Goal: Task Accomplishment & Management: Manage account settings

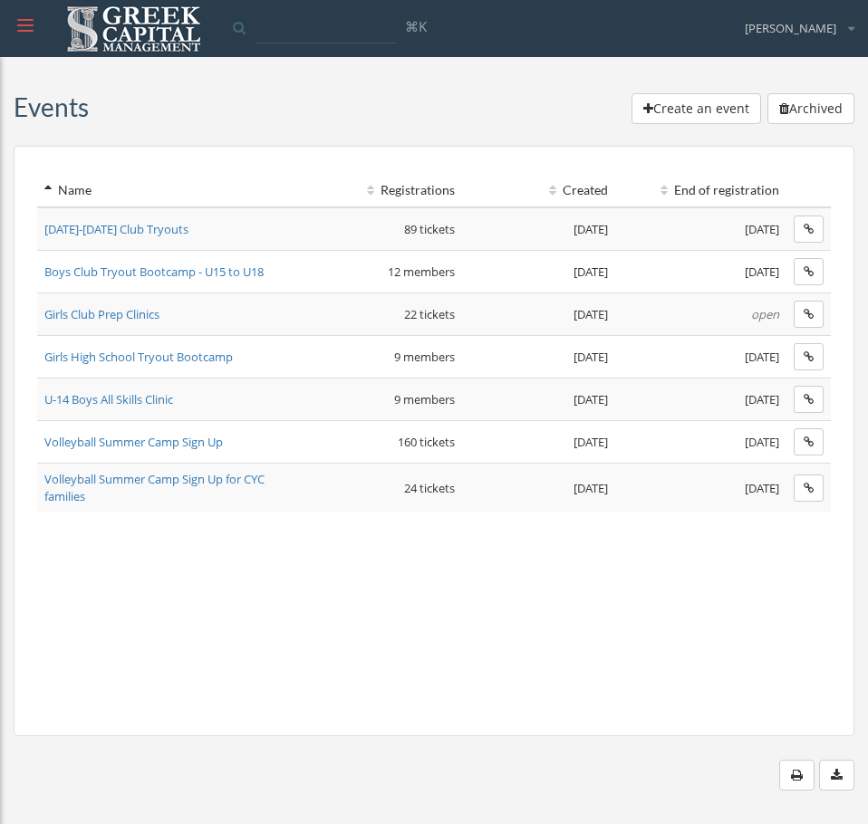
click at [105, 317] on span "Girls Club Prep Clinics" at bounding box center [101, 314] width 115 height 16
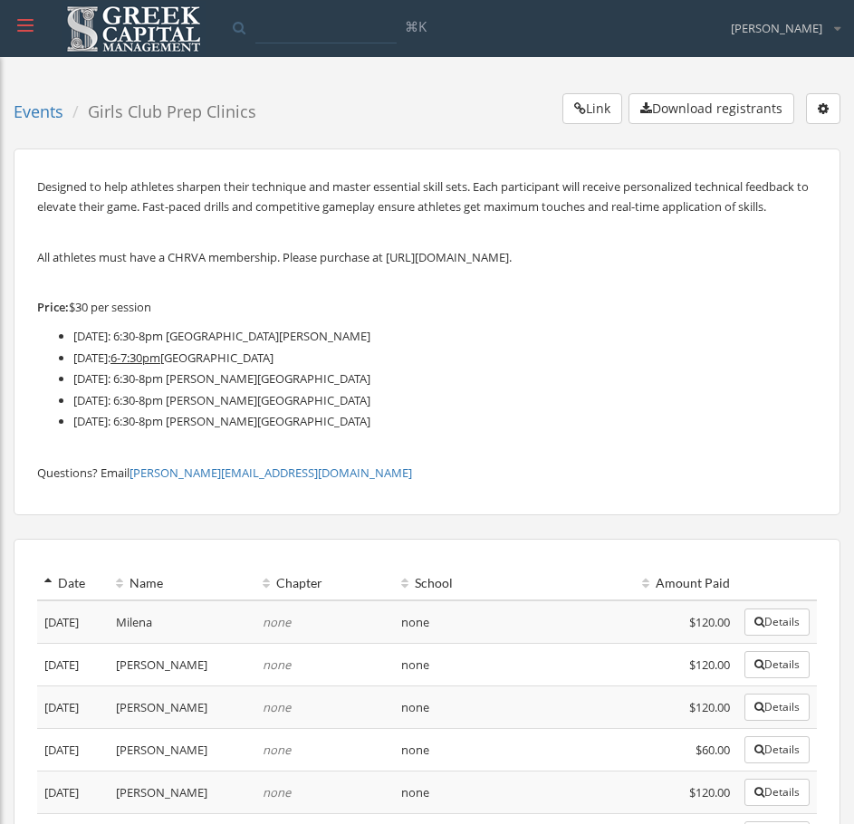
drag, startPoint x: 380, startPoint y: 373, endPoint x: 69, endPoint y: 372, distance: 311.6
click at [69, 372] on ul "[DATE]: 6:30-8pm [GEOGRAPHIC_DATA][PERSON_NAME] [DATE]: 6-7:30pm [GEOGRAPHIC_DA…" at bounding box center [427, 379] width 780 height 106
copy li "[DATE]: 6-7:30pm [GEOGRAPHIC_DATA]"
click at [831, 107] on button "button" at bounding box center [823, 108] width 34 height 31
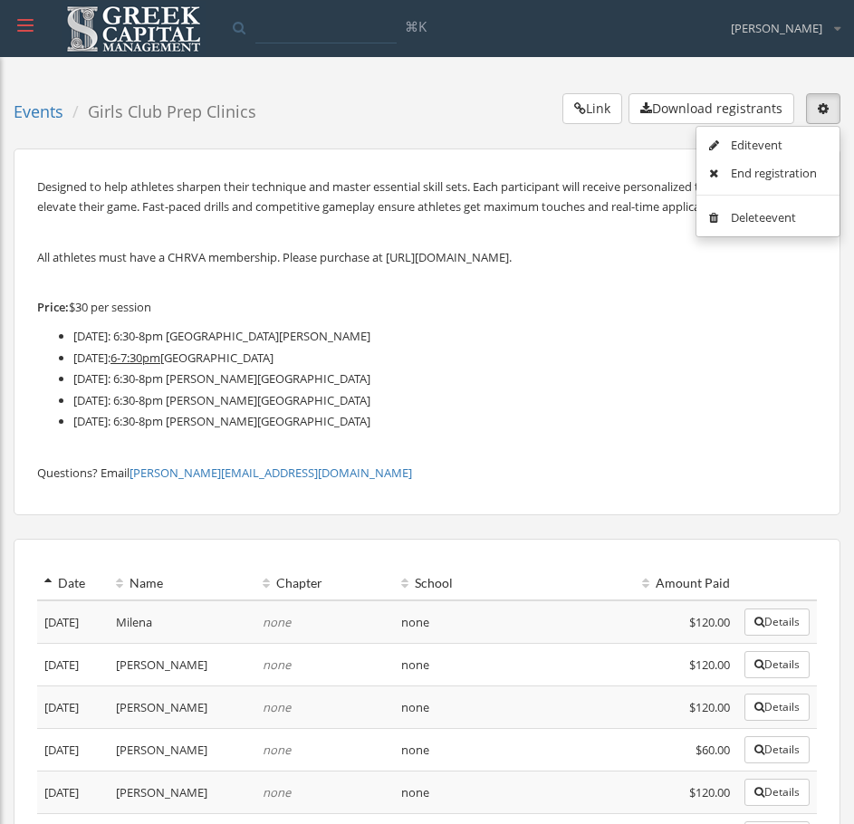
click at [725, 113] on button "Download registrants" at bounding box center [712, 108] width 166 height 31
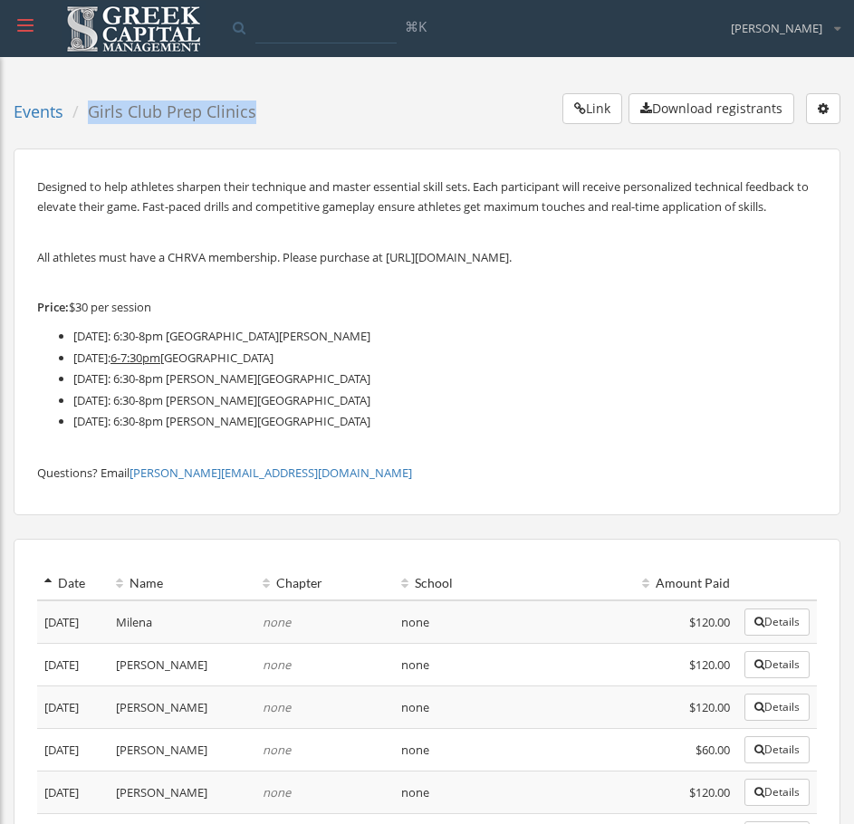
drag, startPoint x: 252, startPoint y: 115, endPoint x: 90, endPoint y: 106, distance: 162.4
click at [90, 106] on ol "Events Girls Club Prep Clinics" at bounding box center [142, 112] width 256 height 38
copy li "Girls Club Prep Clinics"
